Goal: Transaction & Acquisition: Purchase product/service

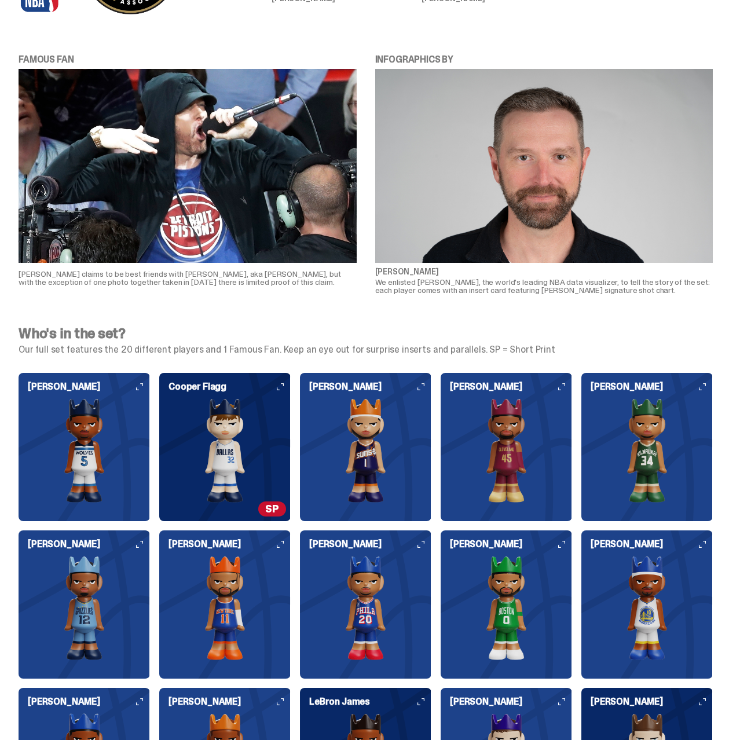
scroll to position [2421, 0]
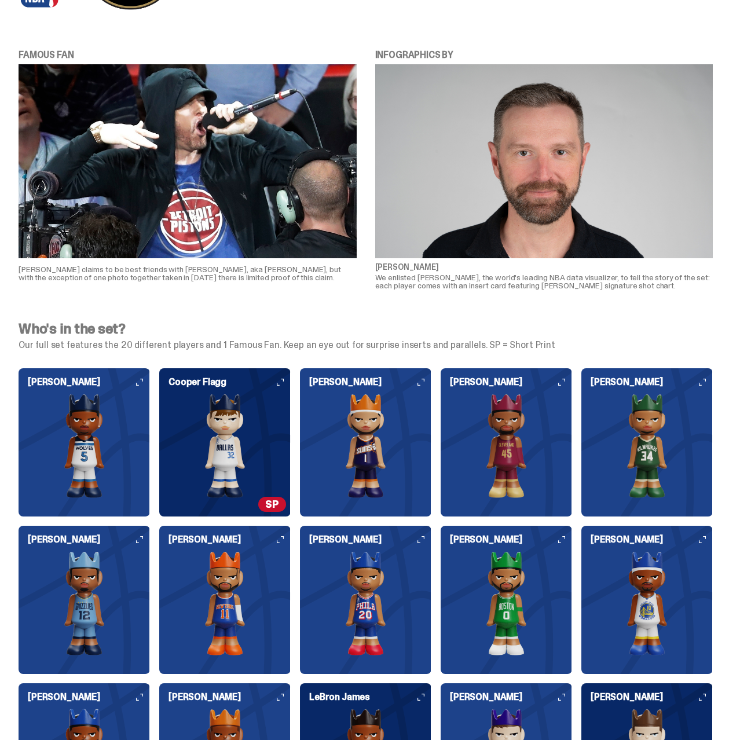
click at [276, 504] on span "SP" at bounding box center [272, 504] width 28 height 15
click at [255, 421] on img at bounding box center [224, 446] width 131 height 104
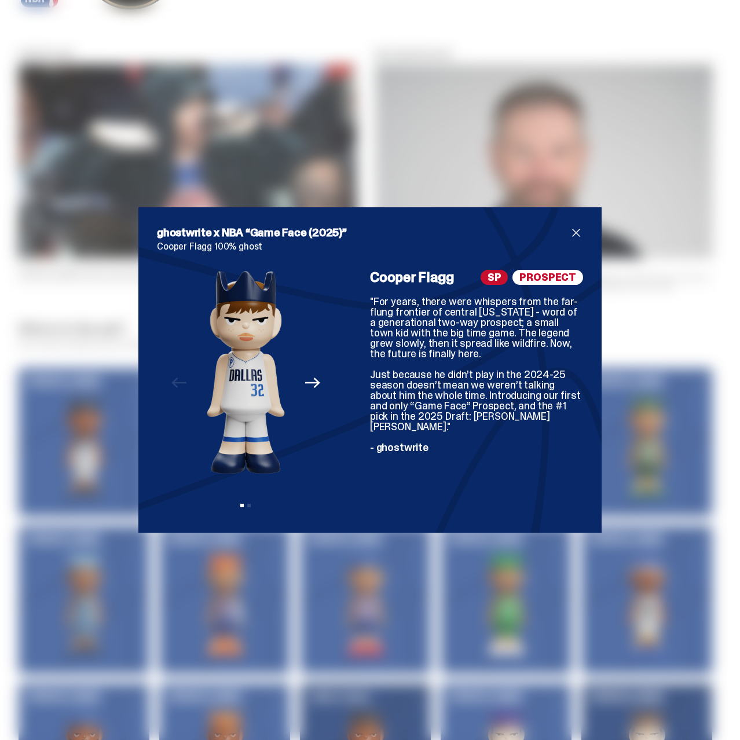
click at [498, 279] on span "SP" at bounding box center [494, 277] width 28 height 15
click at [619, 289] on div "ghostwrite x NBA “Game Face (2025)” [PERSON_NAME] [PERSON_NAME] 100% ghost Prev…" at bounding box center [370, 370] width 740 height 740
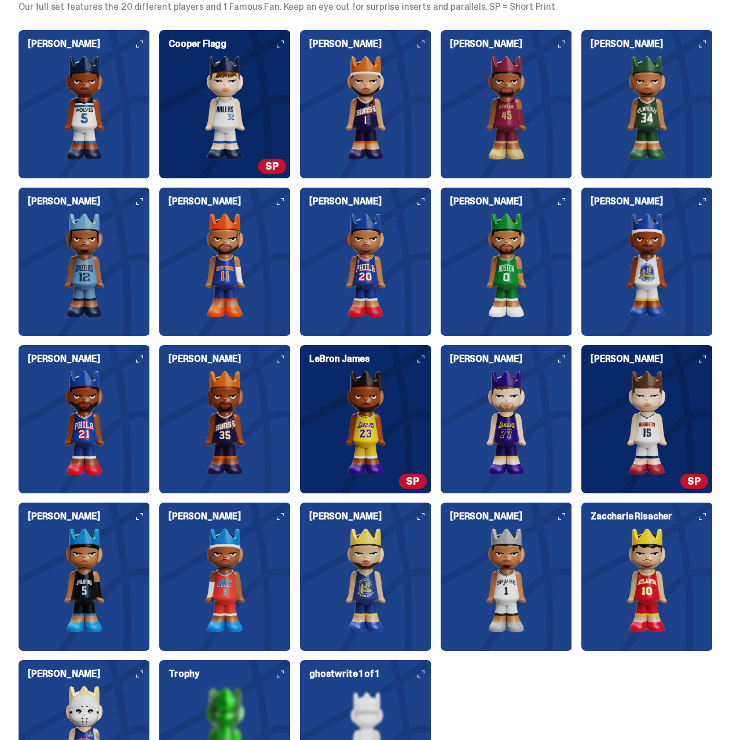
scroll to position [2716, 0]
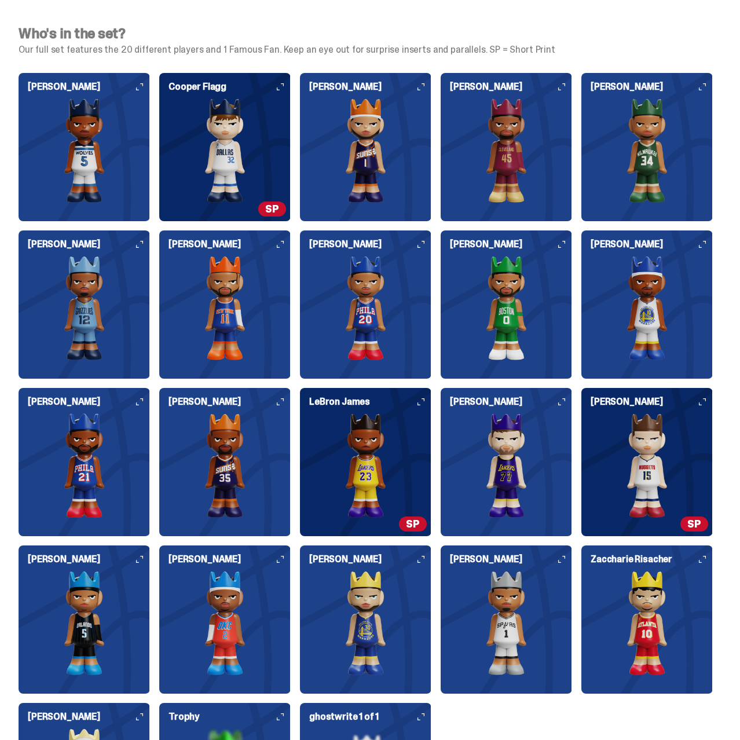
click at [654, 461] on img at bounding box center [646, 465] width 131 height 104
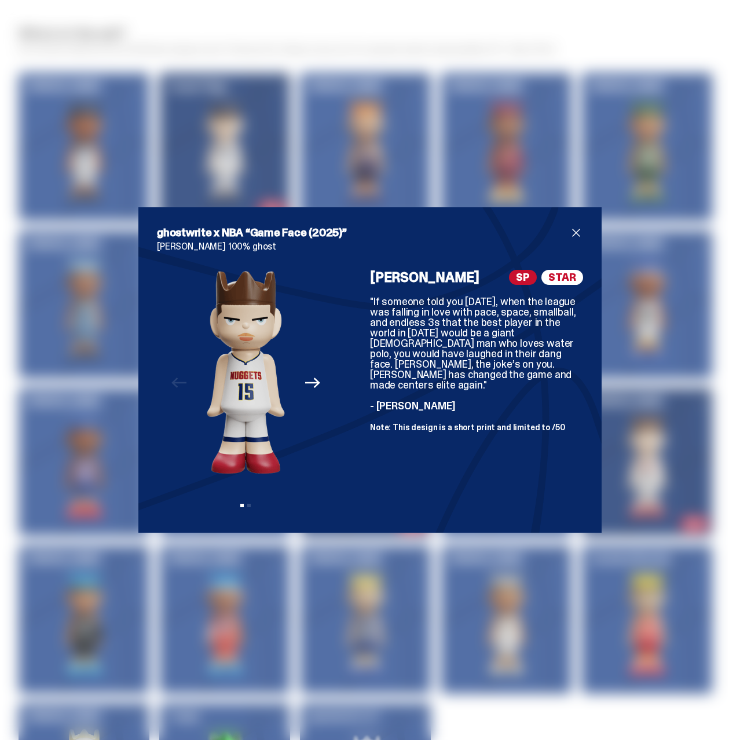
drag, startPoint x: 641, startPoint y: 468, endPoint x: 588, endPoint y: 454, distance: 55.5
click at [638, 482] on div "ghostwrite x NBA “Game Face (2025)” [PERSON_NAME] 100% ghost Previous Next View…" at bounding box center [370, 370] width 740 height 740
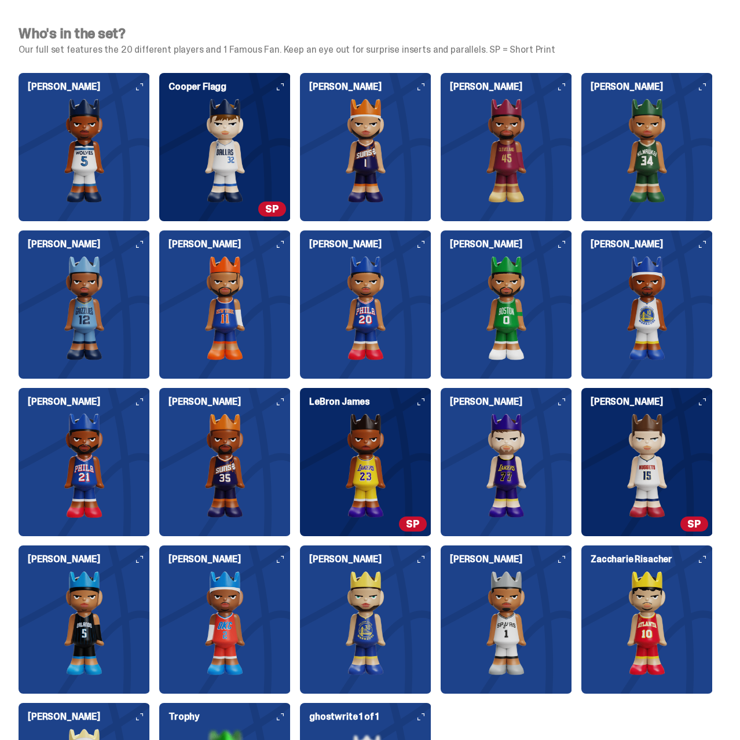
click at [406, 453] on img at bounding box center [365, 465] width 131 height 104
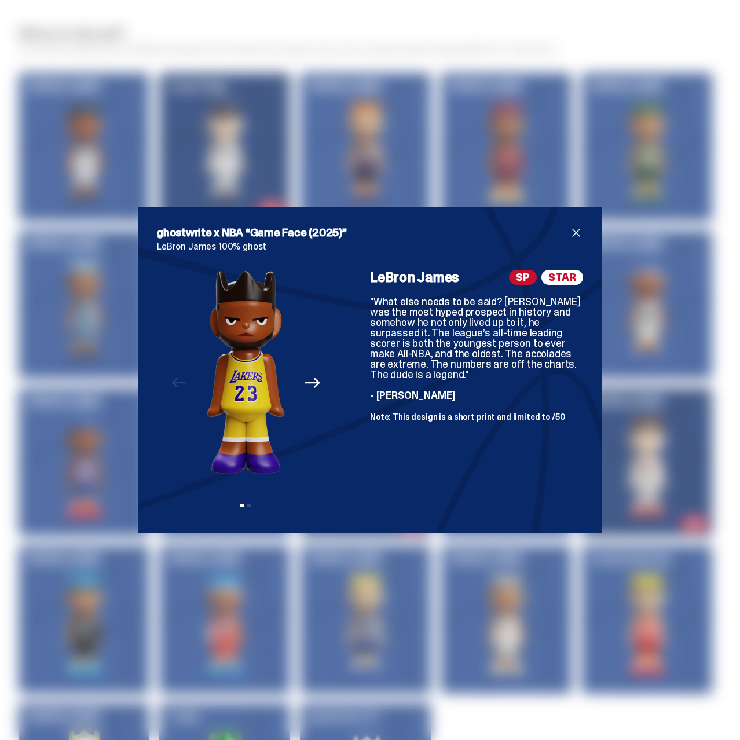
click at [401, 616] on div "ghostwrite x NBA “Game Face (2025)” [PERSON_NAME] 100% ghost Previous Next View…" at bounding box center [370, 370] width 740 height 740
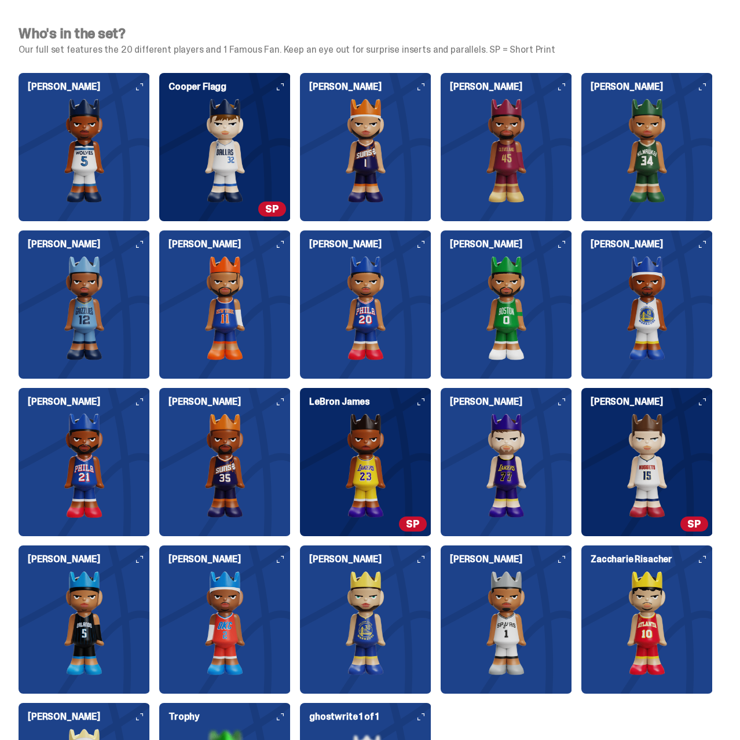
click at [397, 615] on img at bounding box center [365, 623] width 131 height 104
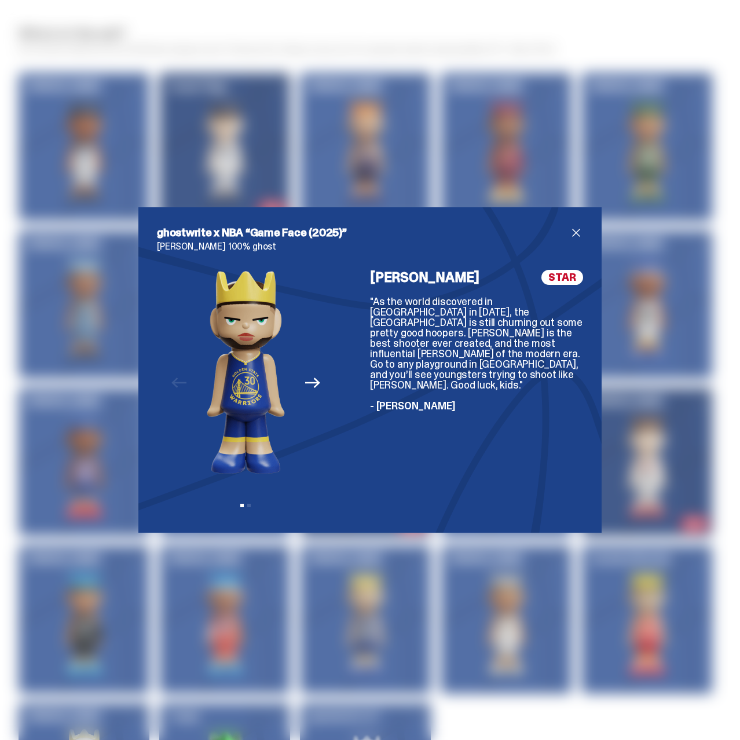
click at [396, 612] on div "ghostwrite x NBA “Game Face (2025)” [PERSON_NAME] 100% ghost Previous Next View…" at bounding box center [370, 370] width 740 height 740
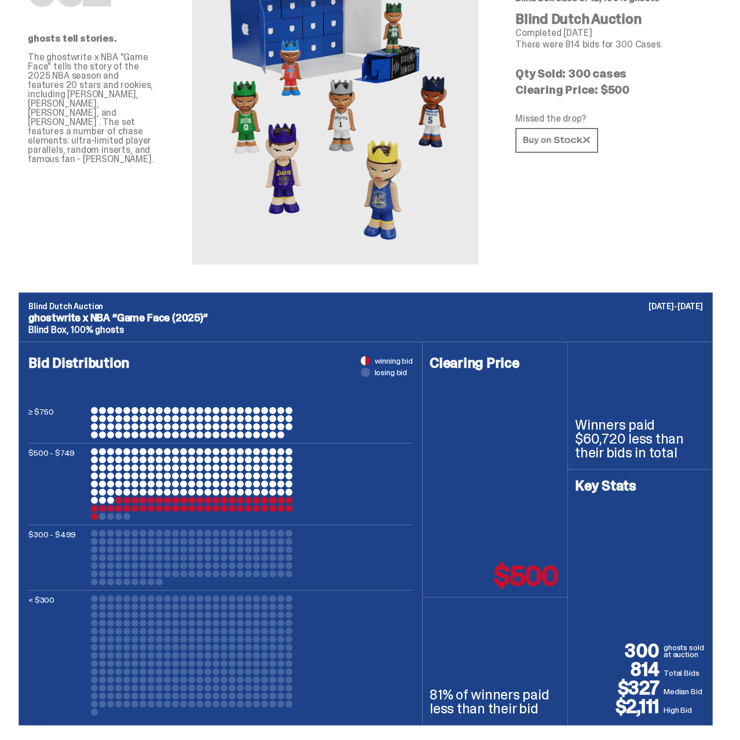
scroll to position [118, 0]
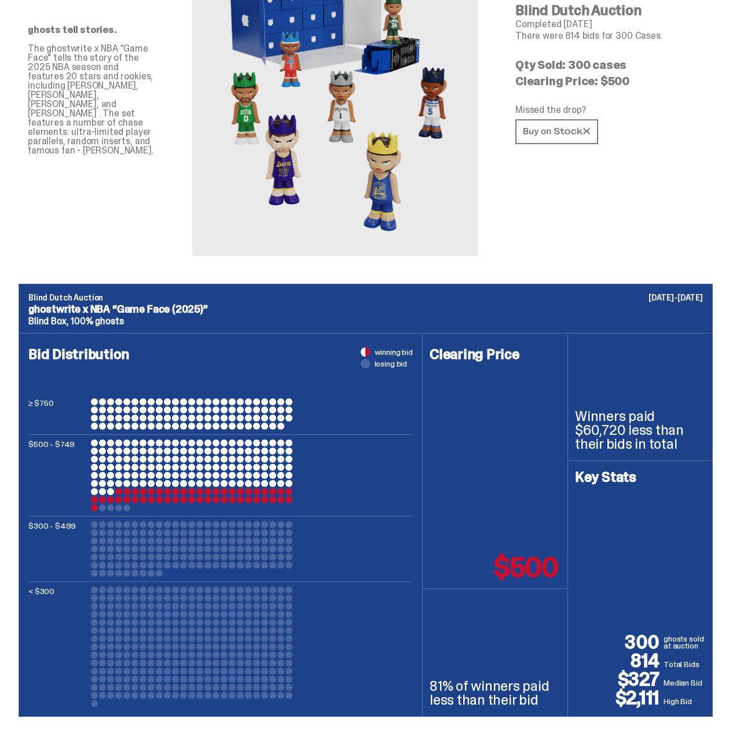
click at [45, 262] on div "062 ghosts tell stories. The ghostwrite x NBA "Game Face" tells the story of th…" at bounding box center [365, 105] width 731 height 355
click at [94, 508] on div at bounding box center [94, 507] width 7 height 7
drag, startPoint x: 10, startPoint y: 570, endPoint x: 34, endPoint y: 572, distance: 24.5
click at [10, 570] on div "Blind Dutch Auction [DATE]-[DATE] ghostwrite x NBA “Game Face (2025)” Blind Box…" at bounding box center [365, 500] width 731 height 433
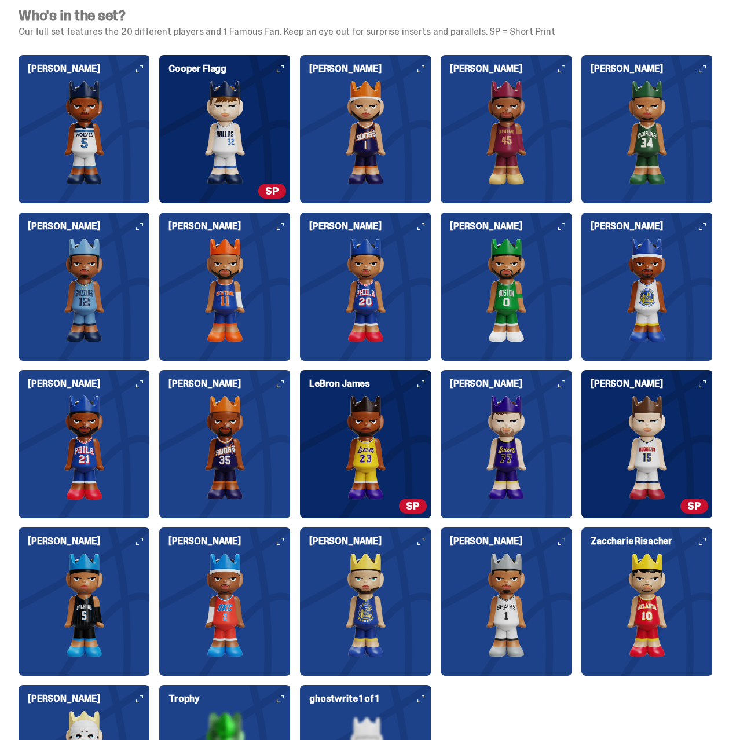
scroll to position [3901, 0]
